Goal: Transaction & Acquisition: Subscribe to service/newsletter

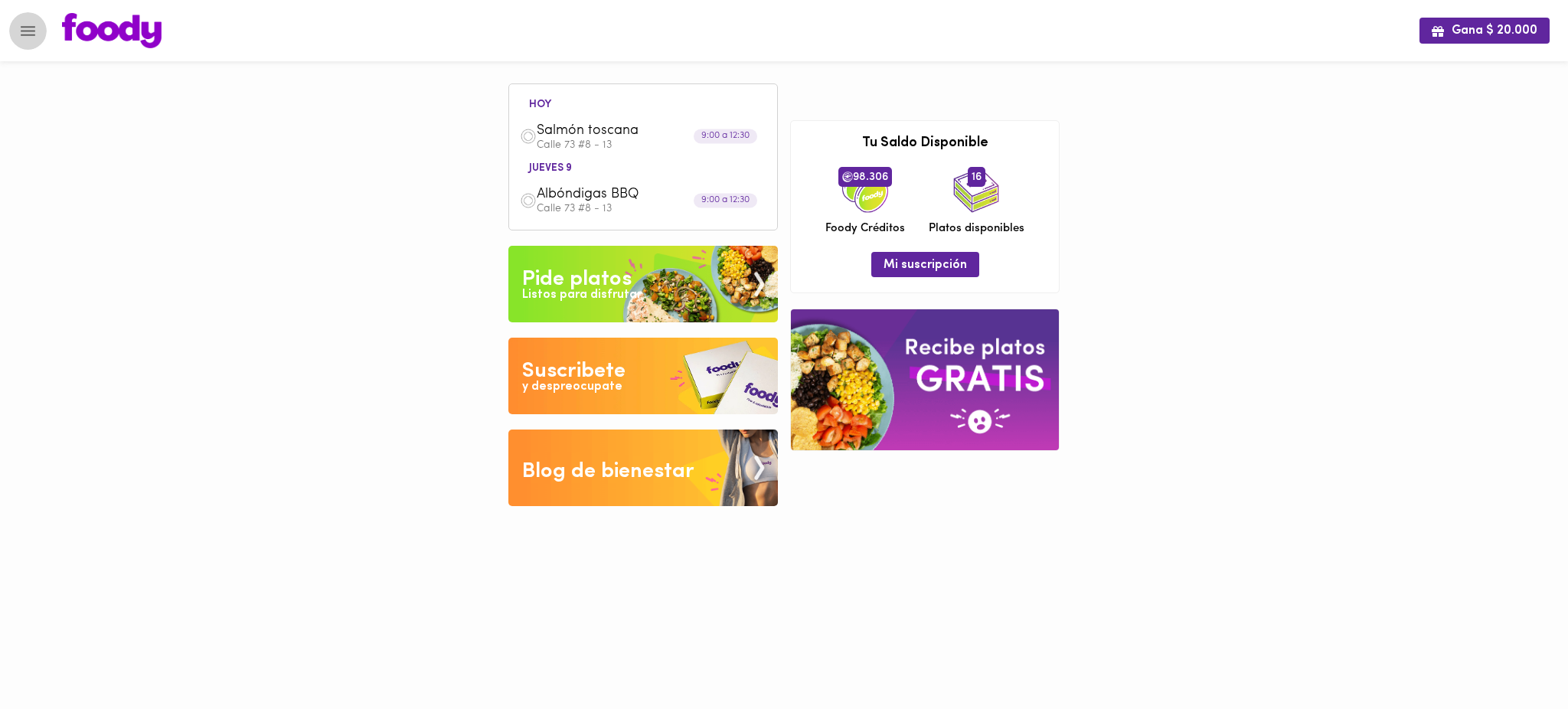
click at [23, 30] on icon "Menu" at bounding box center [27, 31] width 15 height 10
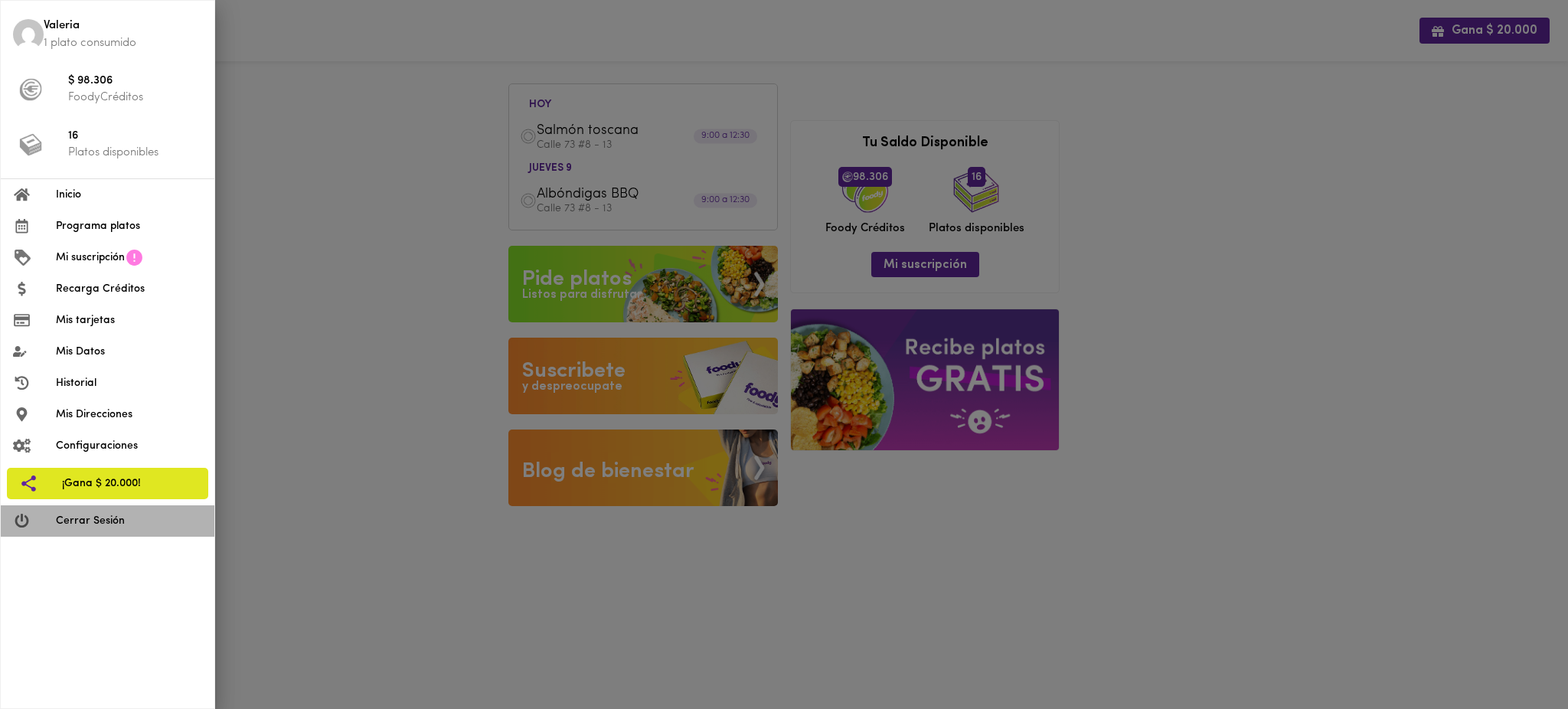
click at [137, 521] on span "Cerrar Sesión" at bounding box center [128, 520] width 146 height 16
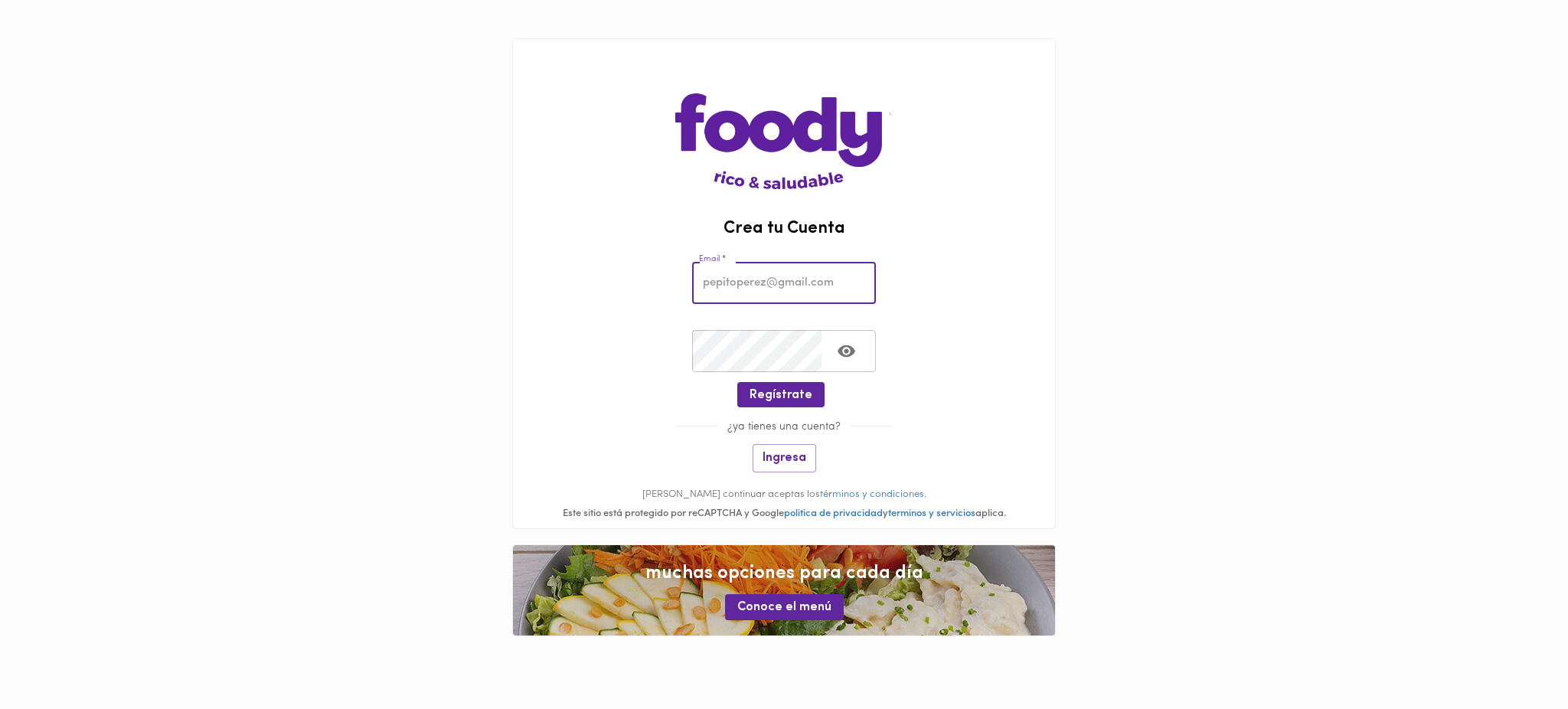
click at [797, 282] on input "email" at bounding box center [783, 283] width 184 height 42
paste input "luis.rico@storicard.com"
type input "luis.rico@storicard.com"
click at [770, 391] on span "Regístrate" at bounding box center [780, 395] width 62 height 15
